Goal: Transaction & Acquisition: Purchase product/service

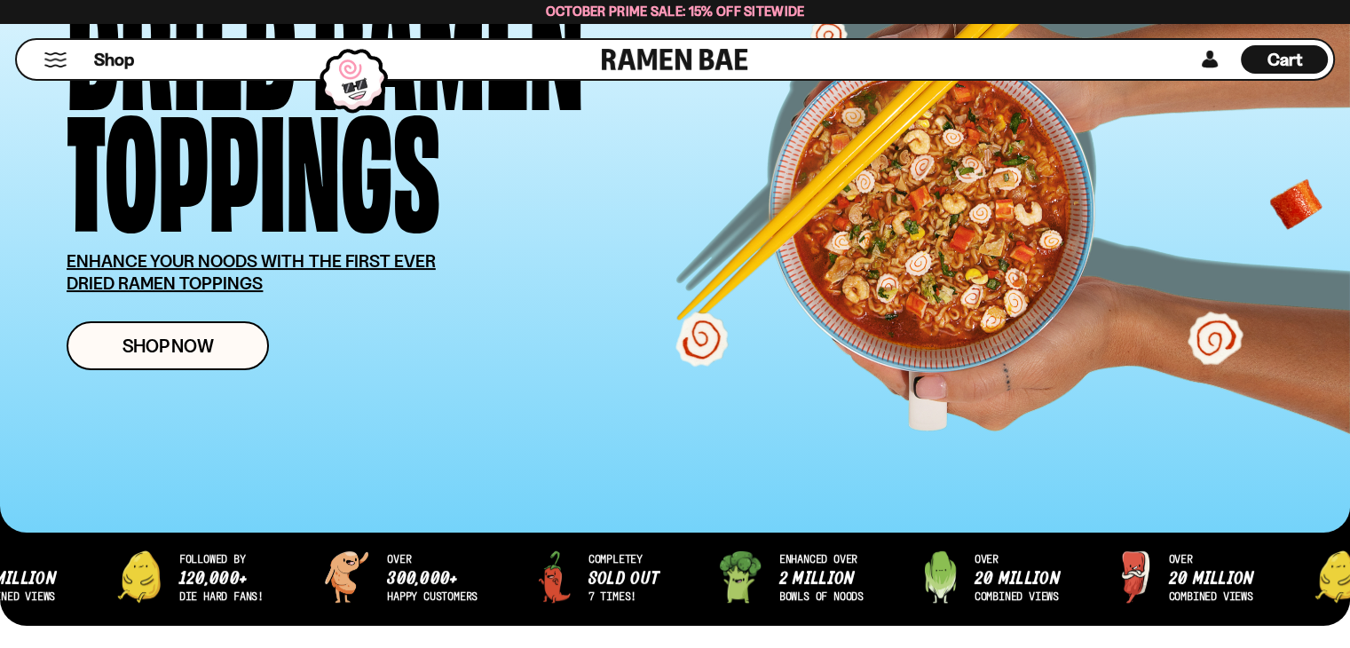
scroll to position [226, 0]
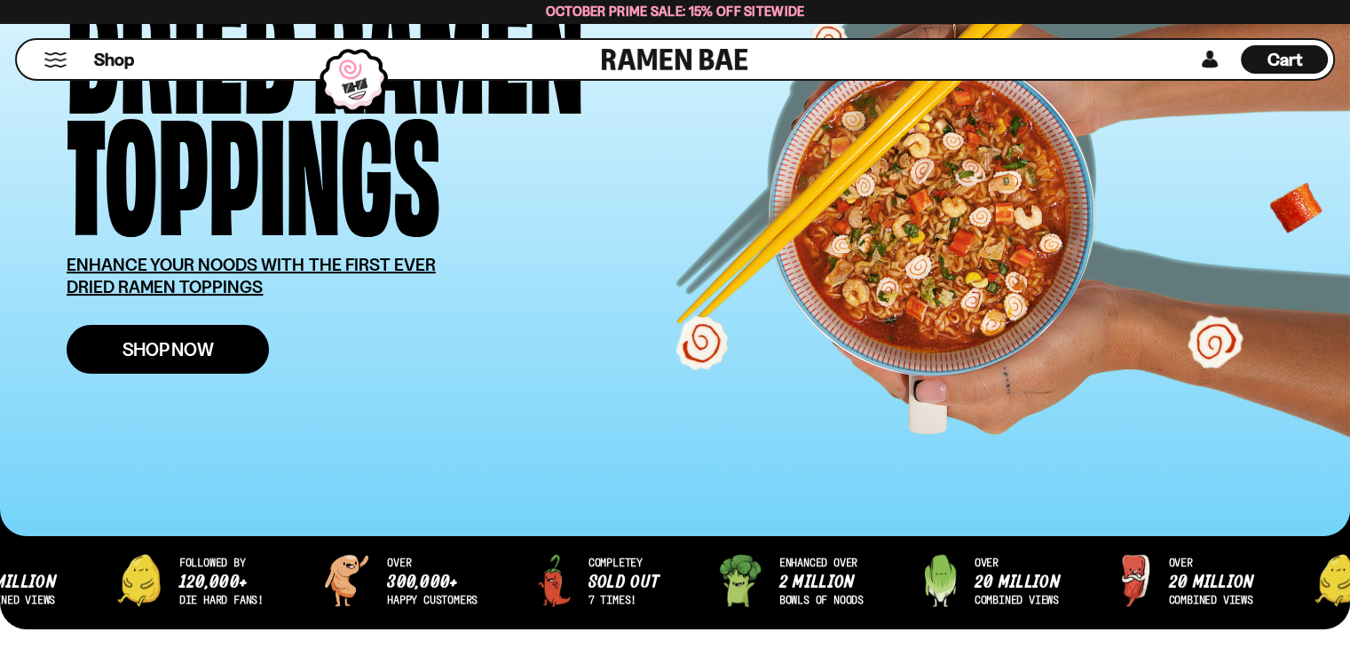
click at [162, 352] on span "Shop Now" at bounding box center [168, 349] width 91 height 19
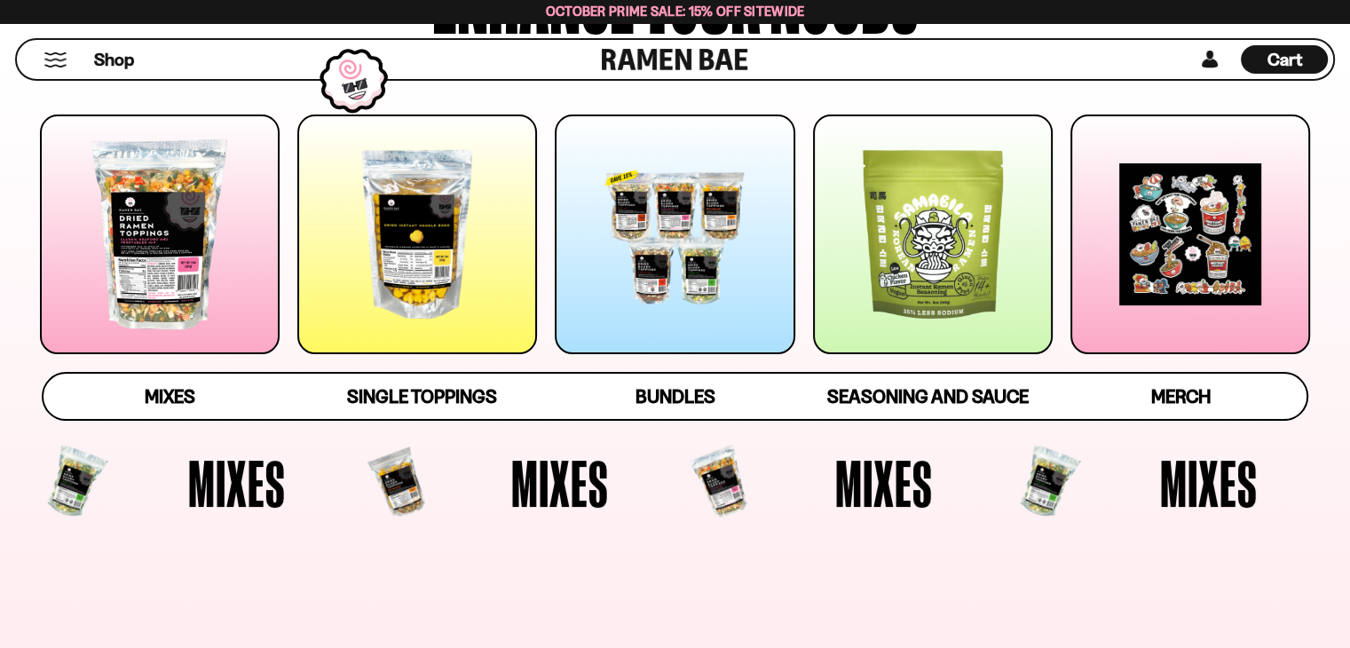
scroll to position [249, 0]
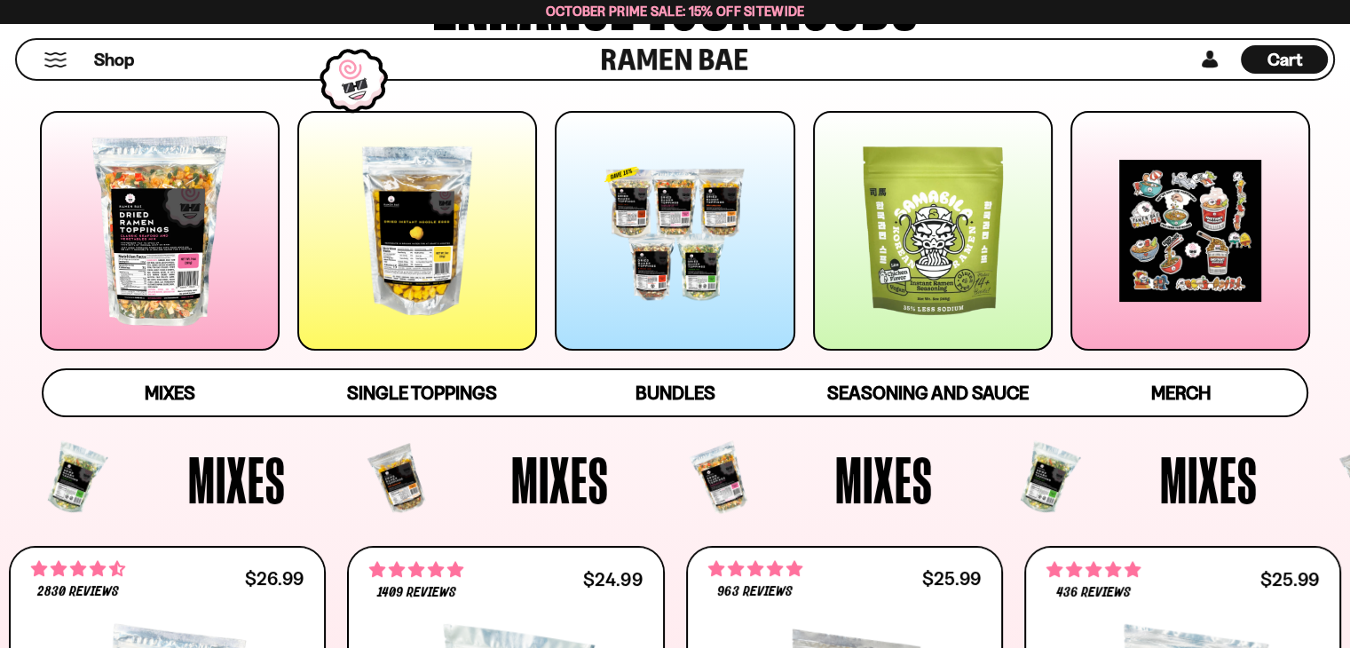
click at [661, 232] on div at bounding box center [675, 231] width 240 height 240
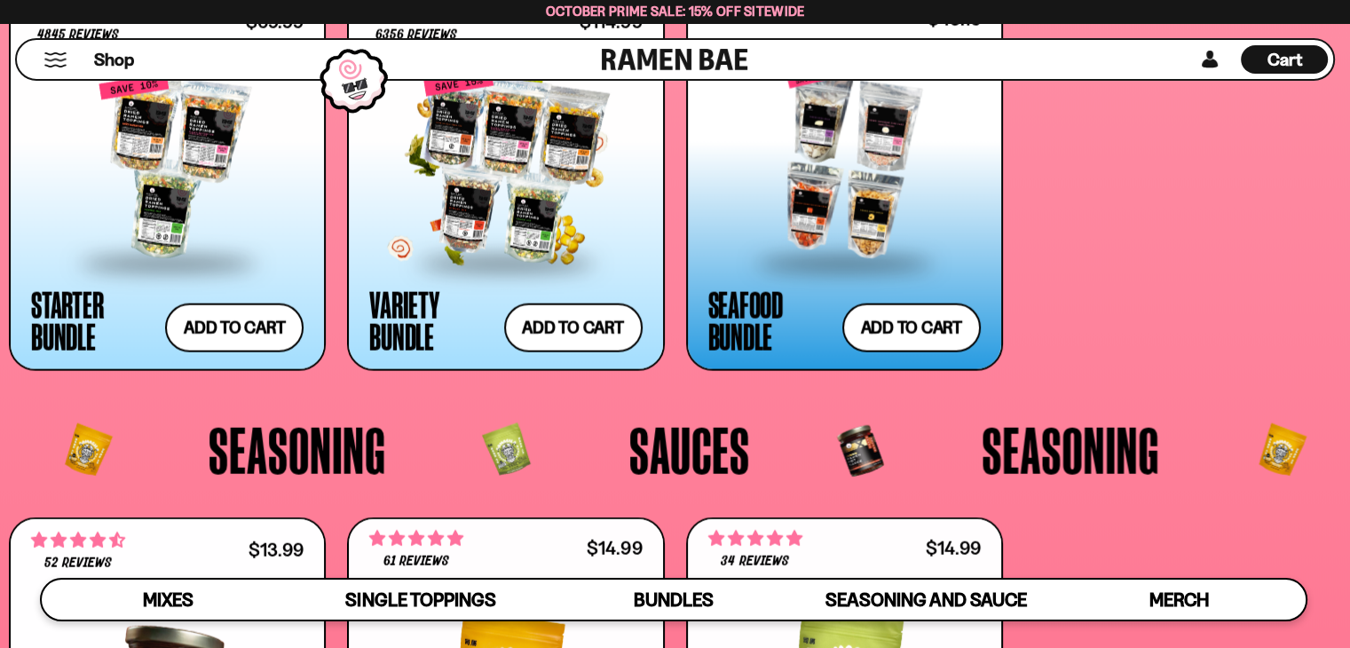
scroll to position [3869, 0]
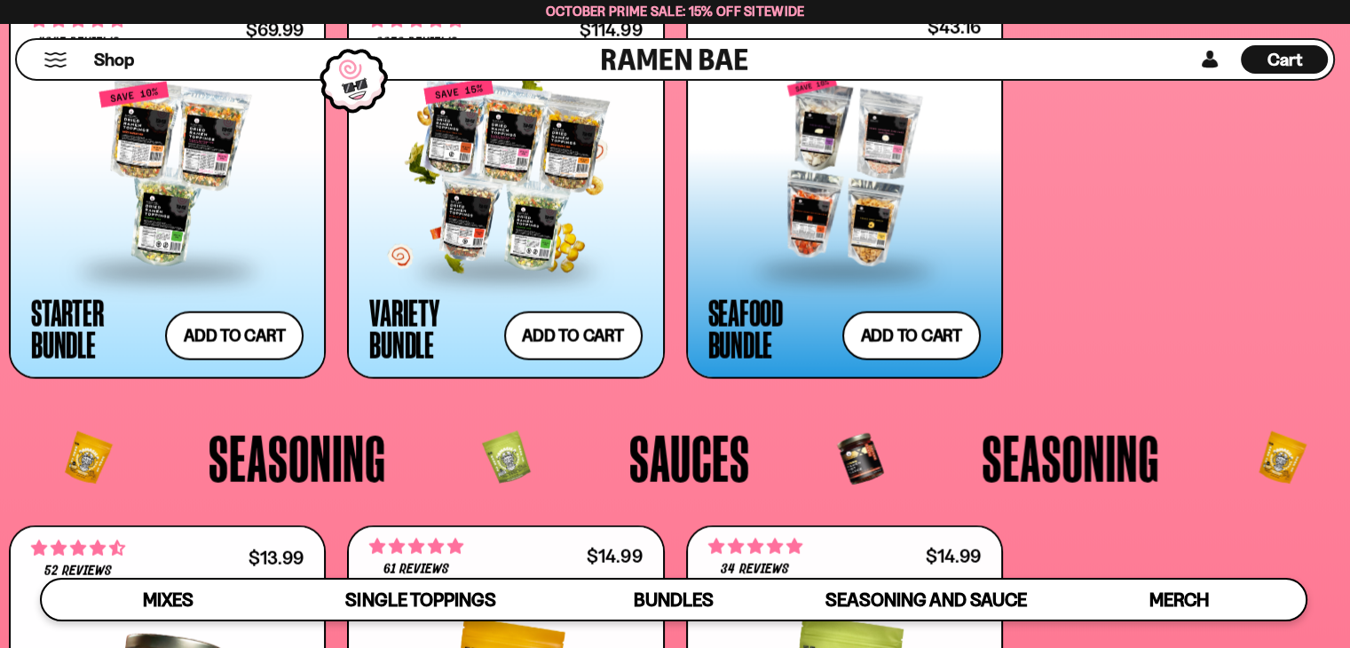
click at [511, 159] on div at bounding box center [505, 175] width 273 height 188
